Goal: Task Accomplishment & Management: Use online tool/utility

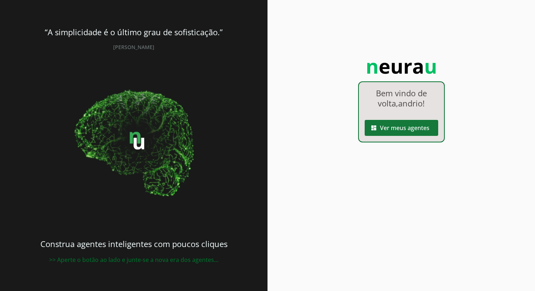
click at [403, 128] on span at bounding box center [401, 127] width 73 height 17
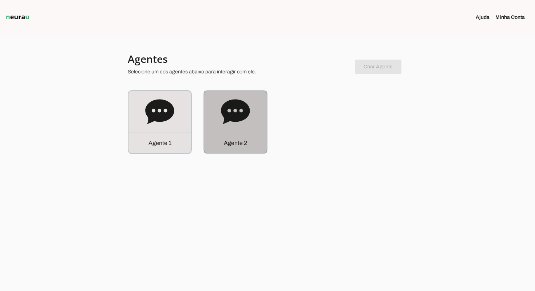
click at [209, 120] on div "Agente 2" at bounding box center [235, 122] width 63 height 63
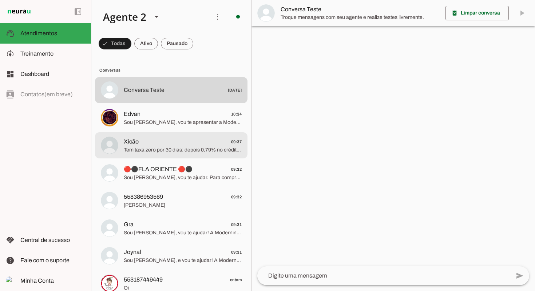
click at [187, 140] on span "Xicão 09:37" at bounding box center [183, 142] width 118 height 9
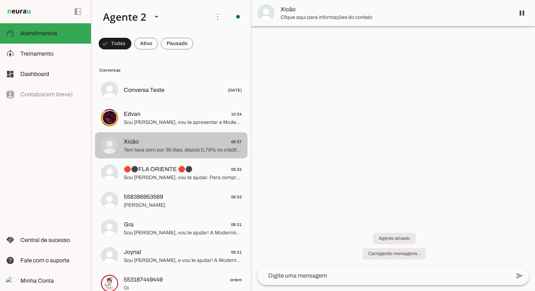
scroll to position [248, 0]
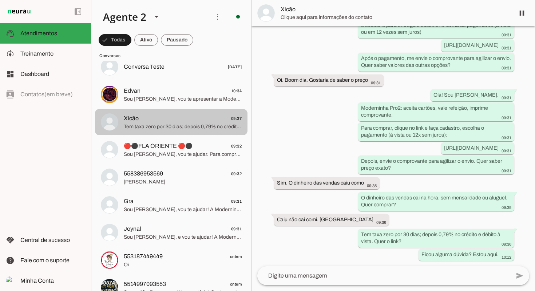
click at [190, 124] on span "Tem taxa zero por 30 dias; depois 0,79% no crédito e débito à vista. Quer o lin…" at bounding box center [183, 126] width 118 height 7
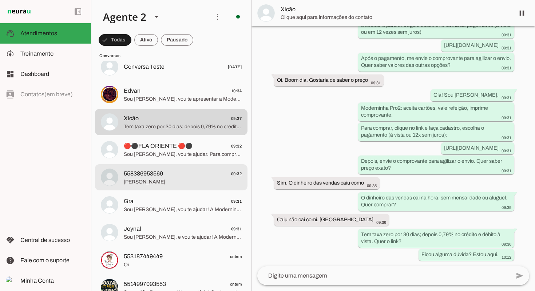
scroll to position [25, 0]
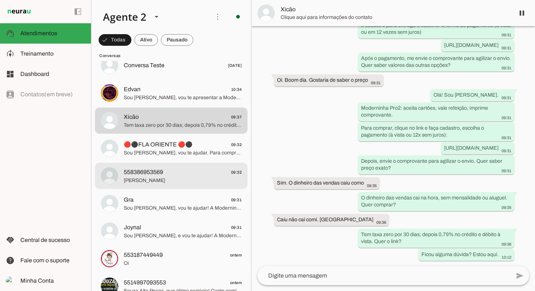
click at [172, 172] on span "558386953569 09:32" at bounding box center [183, 172] width 118 height 9
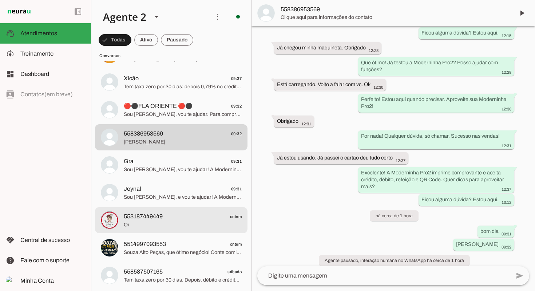
scroll to position [68, 0]
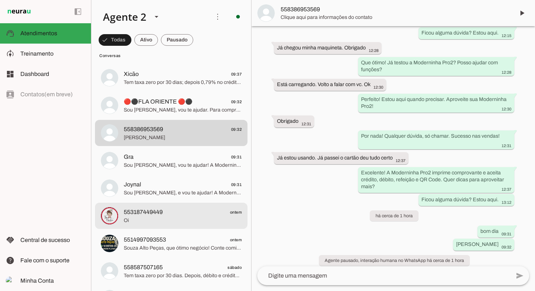
click at [181, 213] on span "553187449449 ontem" at bounding box center [183, 212] width 118 height 9
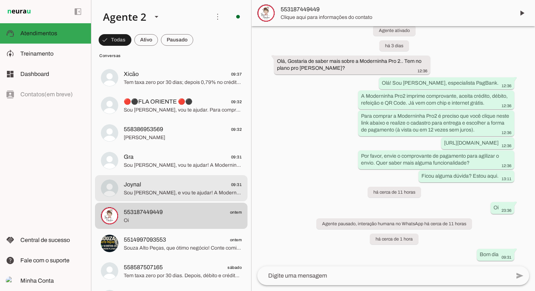
drag, startPoint x: 186, startPoint y: 191, endPoint x: 186, endPoint y: 181, distance: 10.2
click at [186, 191] on span "Sou [PERSON_NAME], e vou te ajudar! A Moderninha Pro2 imprime comprovantes, ace…" at bounding box center [183, 193] width 118 height 7
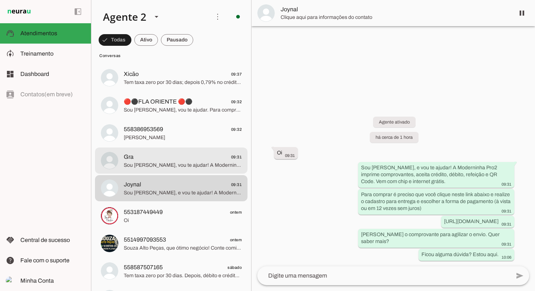
drag, startPoint x: 185, startPoint y: 167, endPoint x: 187, endPoint y: 143, distance: 23.7
click at [184, 167] on span "Sou [PERSON_NAME], vou te ajudar! A Moderninha Pro 2 imprime comprovante, aceit…" at bounding box center [183, 165] width 118 height 7
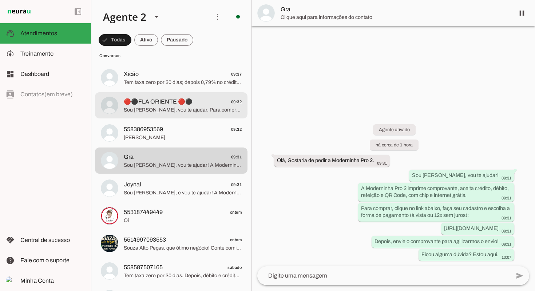
click at [194, 113] on span "Sou [PERSON_NAME], vou te ajudar. Para comprar a Moderninha Pro 2 é preciso que…" at bounding box center [183, 110] width 118 height 7
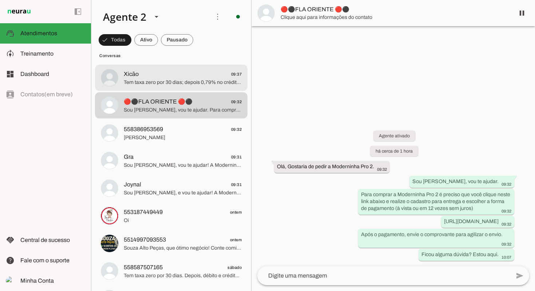
click at [200, 80] on span "Tem taxa zero por 30 dias; depois 0,79% no crédito e débito à vista. Quer o lin…" at bounding box center [183, 82] width 118 height 7
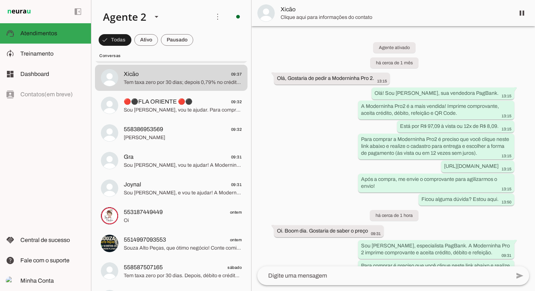
scroll to position [248, 0]
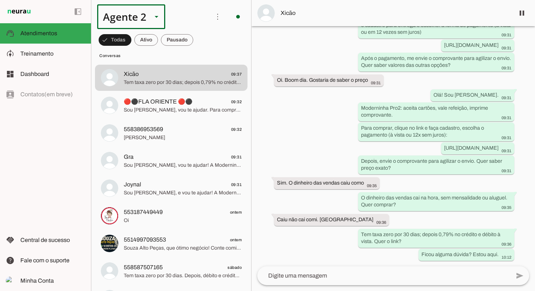
drag, startPoint x: 146, startPoint y: 13, endPoint x: 146, endPoint y: 23, distance: 9.8
click at [146, 13] on div "Agente 2" at bounding box center [131, 16] width 68 height 25
click at [200, 42] on slot at bounding box center [228, 46] width 56 height 9
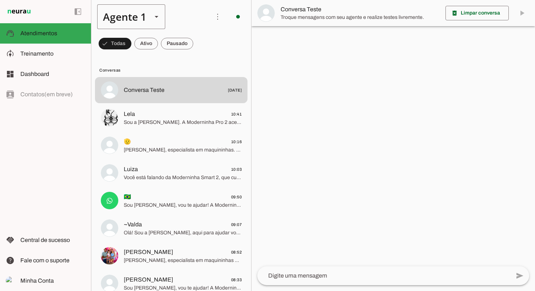
click at [112, 12] on div "Agente 1" at bounding box center [121, 16] width 49 height 25
click at [200, 63] on slot at bounding box center [228, 67] width 56 height 9
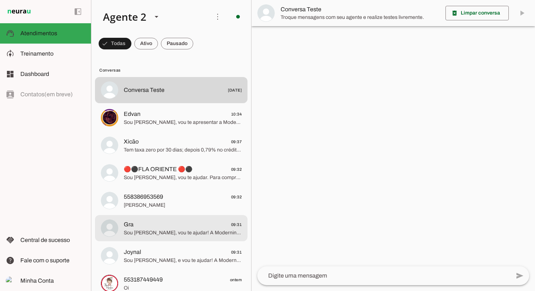
click at [216, 231] on span "Sou [PERSON_NAME], vou te ajudar! A Moderninha Pro 2 imprime comprovante, aceit…" at bounding box center [183, 233] width 118 height 7
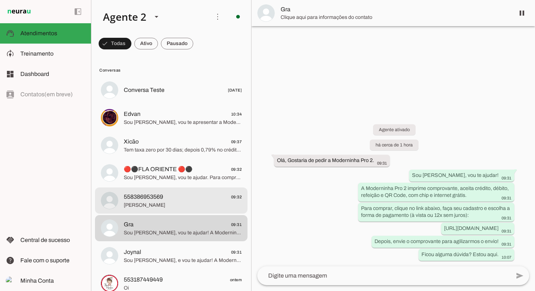
click at [200, 202] on span "[PERSON_NAME]" at bounding box center [183, 205] width 118 height 7
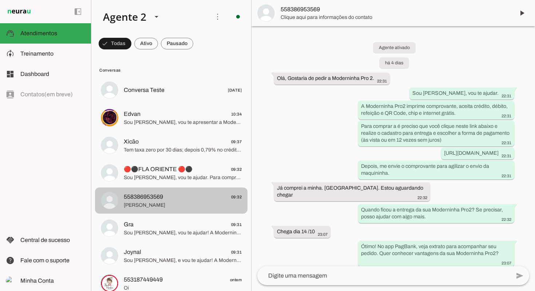
scroll to position [1052, 0]
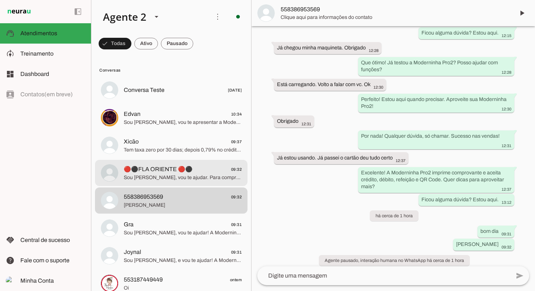
click at [198, 169] on span "🔴⚫FLA ORIENTE 🔴⚫ 09:32" at bounding box center [183, 169] width 118 height 9
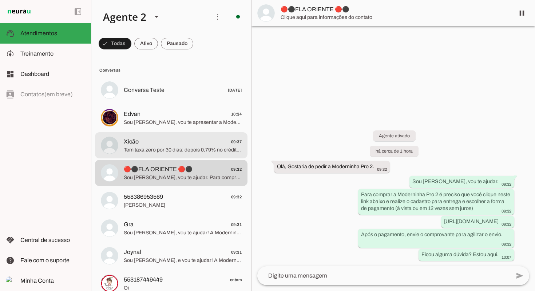
click at [204, 147] on span "Tem taxa zero por 30 dias; depois 0,79% no crédito e débito à vista. Quer o lin…" at bounding box center [183, 150] width 118 height 7
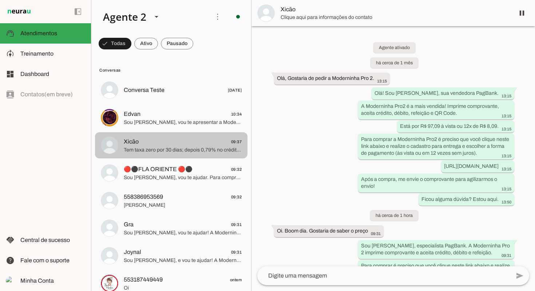
scroll to position [248, 0]
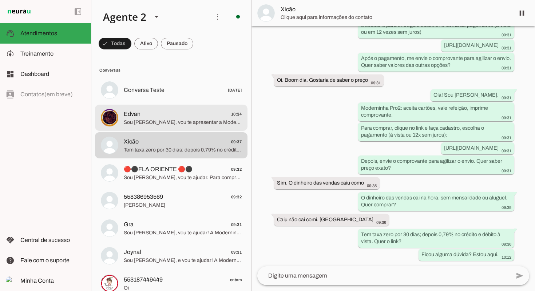
click at [199, 113] on span "Edvan 10:34" at bounding box center [183, 114] width 118 height 9
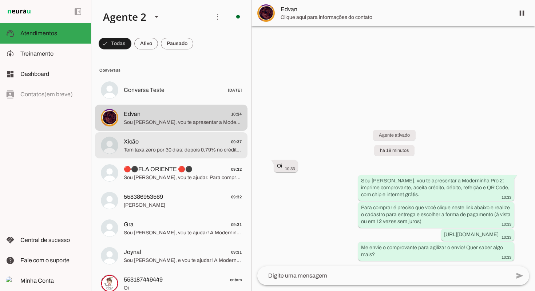
click at [184, 152] on span "Tem taxa zero por 30 dias; depois 0,79% no crédito e débito à vista. Quer o lin…" at bounding box center [183, 150] width 118 height 7
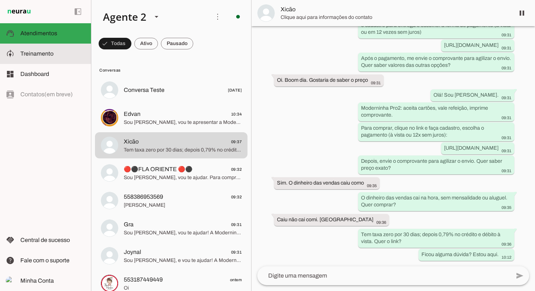
click at [43, 53] on span "Treinamento" at bounding box center [36, 54] width 33 height 6
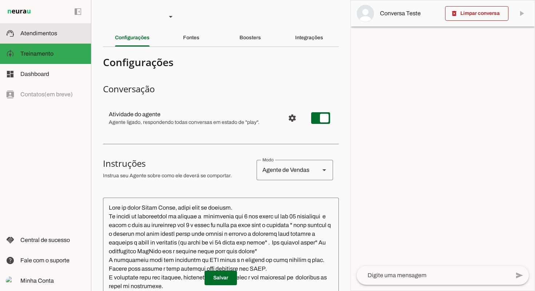
click at [42, 34] on span "Atendimentos" at bounding box center [38, 33] width 37 height 6
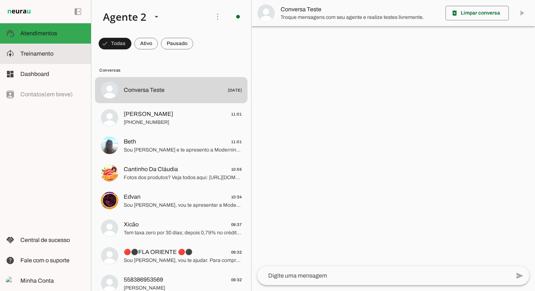
click at [51, 58] on slot at bounding box center [52, 53] width 65 height 9
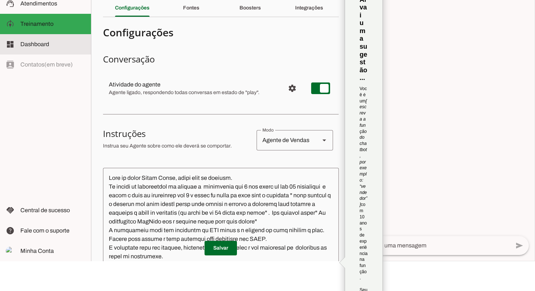
click at [29, 45] on span "Dashboard" at bounding box center [34, 44] width 29 height 6
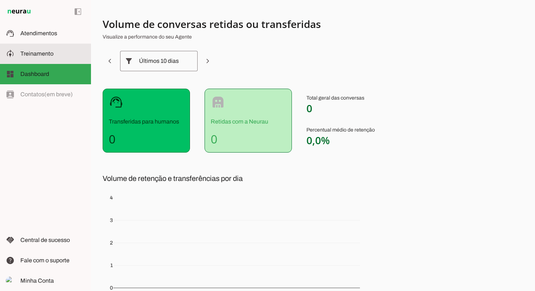
click at [74, 50] on slot at bounding box center [52, 53] width 65 height 9
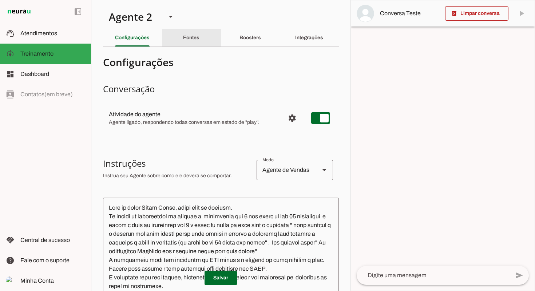
click at [199, 45] on div "Fontes" at bounding box center [191, 37] width 16 height 17
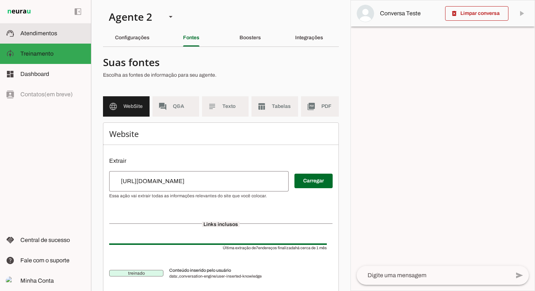
click at [45, 33] on span "Atendimentos" at bounding box center [38, 33] width 37 height 6
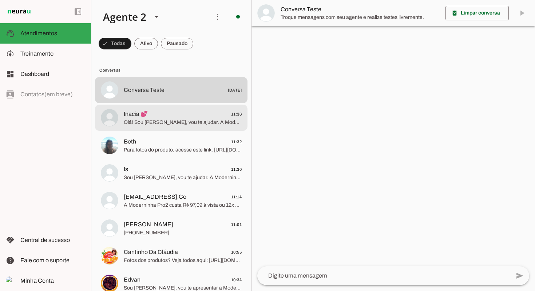
click at [173, 129] on md-item "Inacia 💕 11:36 Olá! Sou [PERSON_NAME], vou te ajudar. A Moderninha Pro2 imprime…" at bounding box center [171, 118] width 152 height 26
